Goal: Task Accomplishment & Management: Use online tool/utility

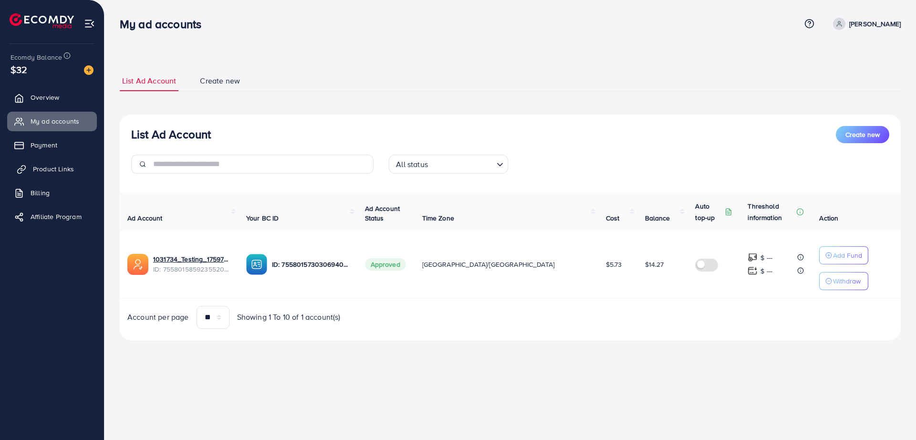
click at [60, 167] on span "Product Links" at bounding box center [53, 169] width 41 height 10
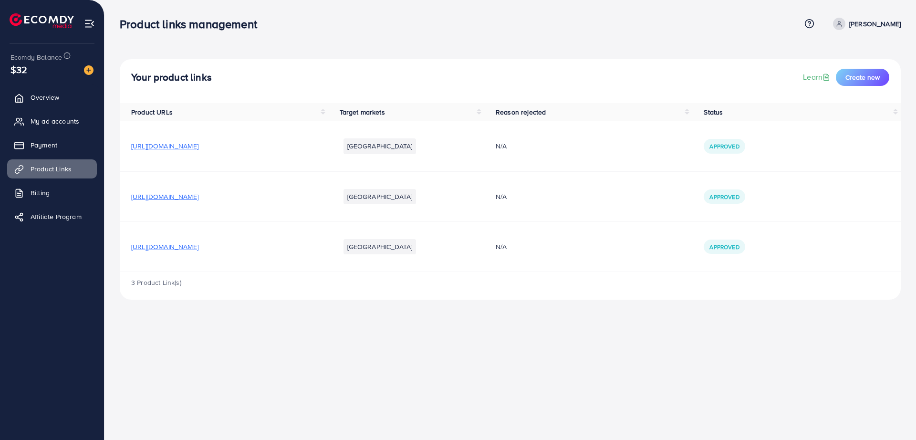
click at [93, 20] on img at bounding box center [89, 23] width 11 height 11
click at [417, 147] on li "[GEOGRAPHIC_DATA]" at bounding box center [380, 145] width 73 height 15
click at [181, 285] on div "3 Product Link(s)" at bounding box center [510, 286] width 781 height 28
click at [41, 125] on span "My ad accounts" at bounding box center [57, 121] width 49 height 10
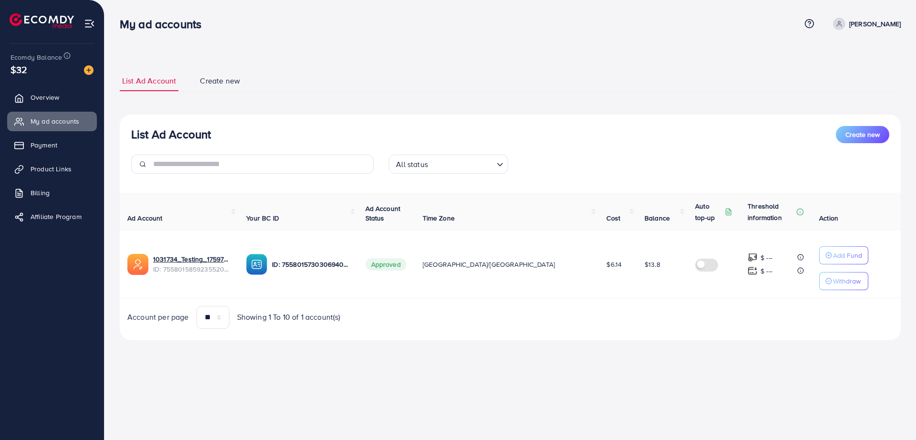
click at [422, 44] on div "List Ad Account Create new List Ad Account Create new All status Loading... Ad …" at bounding box center [510, 183] width 812 height 367
click at [814, 27] on icon at bounding box center [809, 24] width 10 height 10
click at [792, 74] on span "Contact Support" at bounding box center [776, 74] width 56 height 11
click at [668, 68] on div "List Ad Account Create new List Ad Account Create new All status Loading... Ad …" at bounding box center [510, 205] width 781 height 292
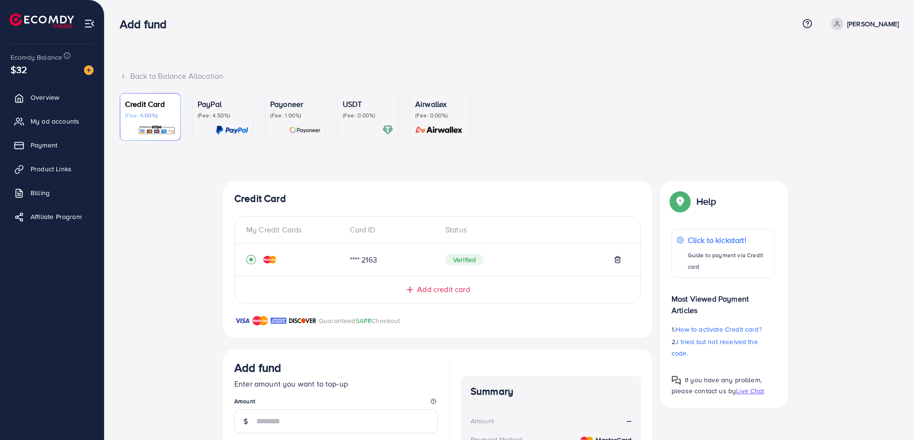
scroll to position [134, 0]
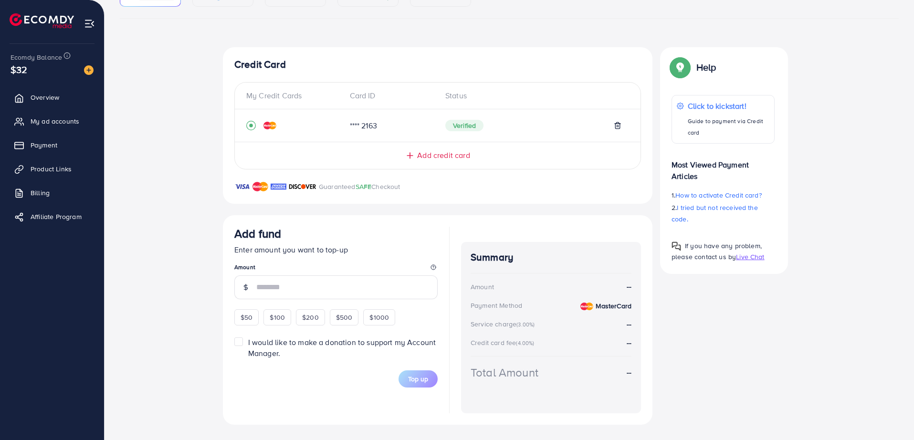
click at [748, 254] on span "Live Chat" at bounding box center [750, 257] width 28 height 10
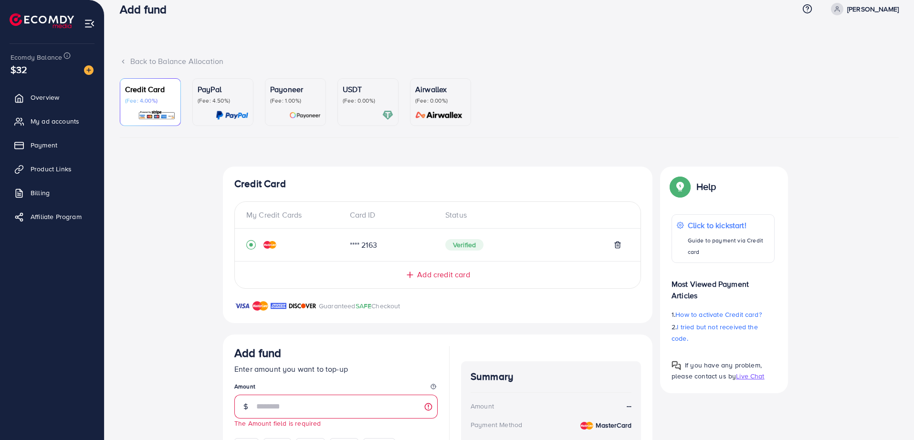
scroll to position [0, 0]
